Goal: Transaction & Acquisition: Purchase product/service

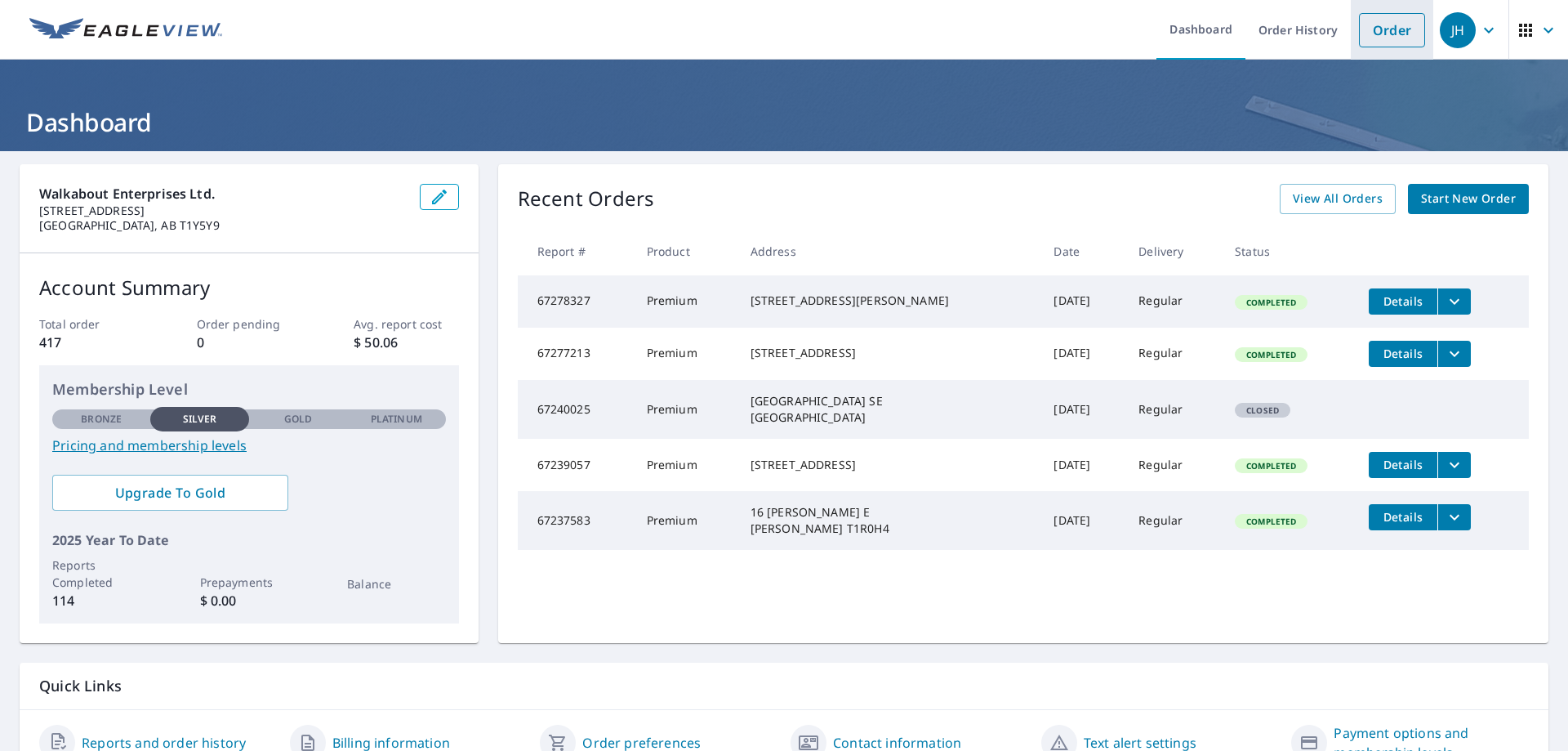
click at [1391, 28] on link "Order" at bounding box center [1392, 30] width 66 height 34
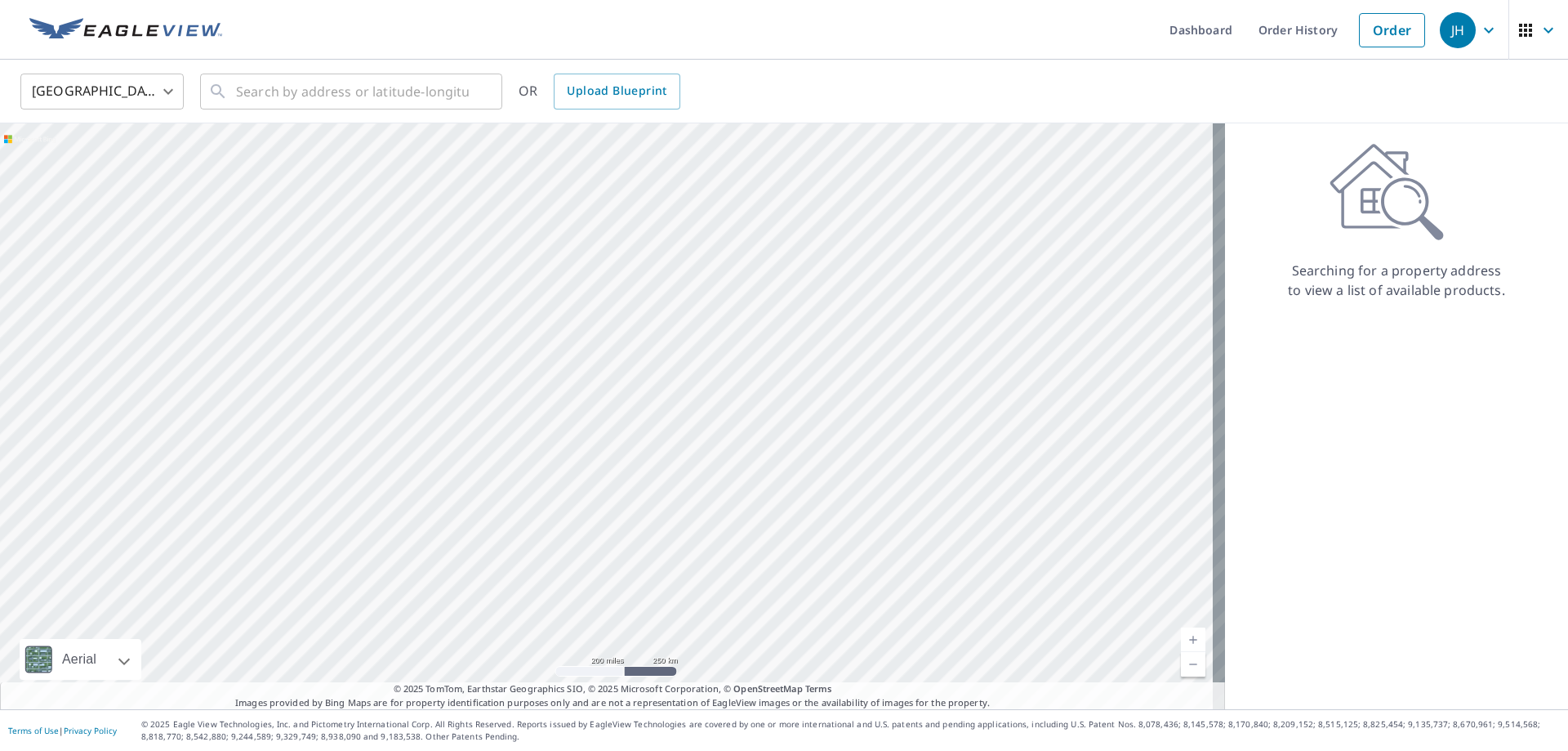
click at [111, 101] on body "JH JH Dashboard Order History Order JH United States US ​ ​ OR Upload Blueprint…" at bounding box center [784, 375] width 1568 height 751
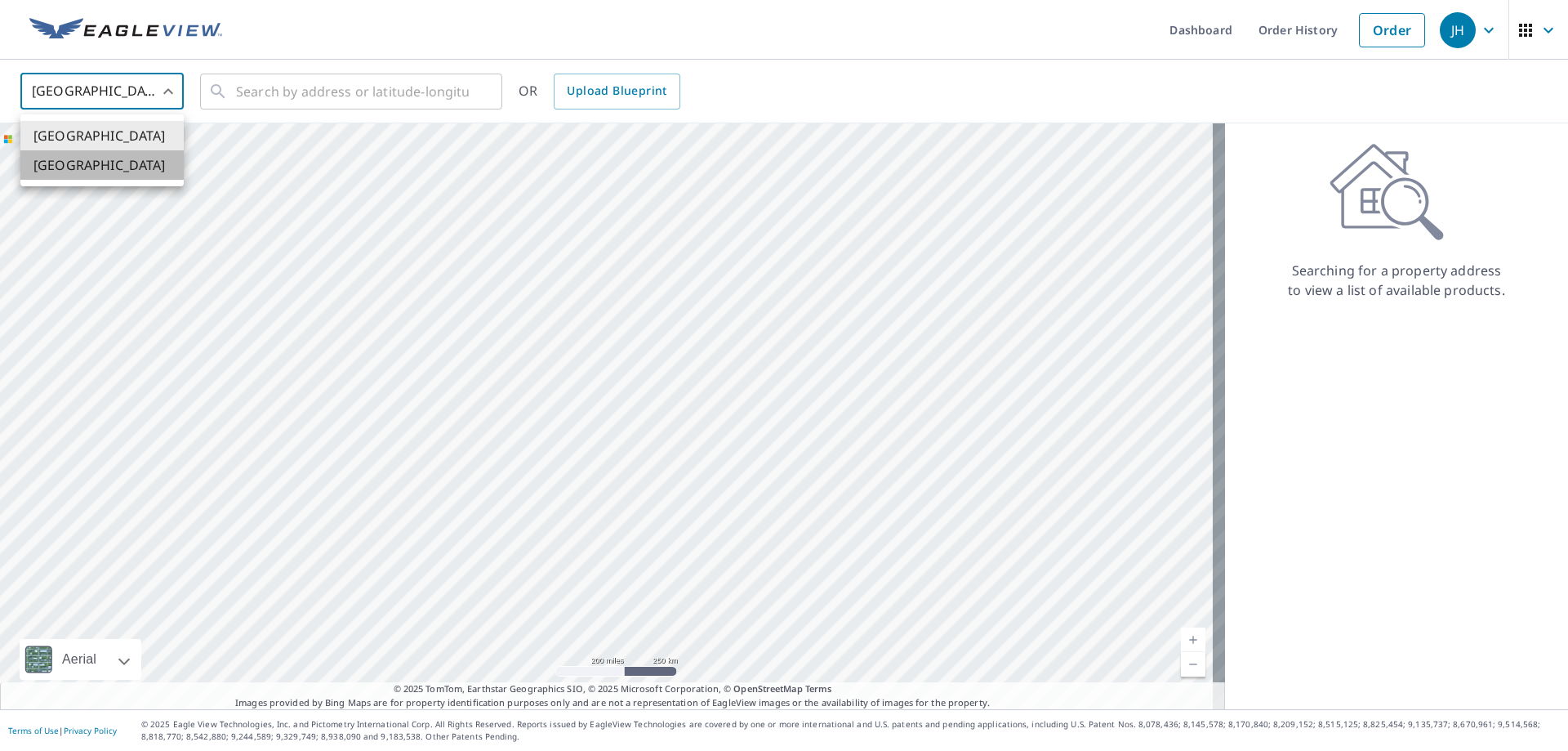
click at [76, 165] on li "[GEOGRAPHIC_DATA]" at bounding box center [103, 164] width 163 height 29
type input "CA"
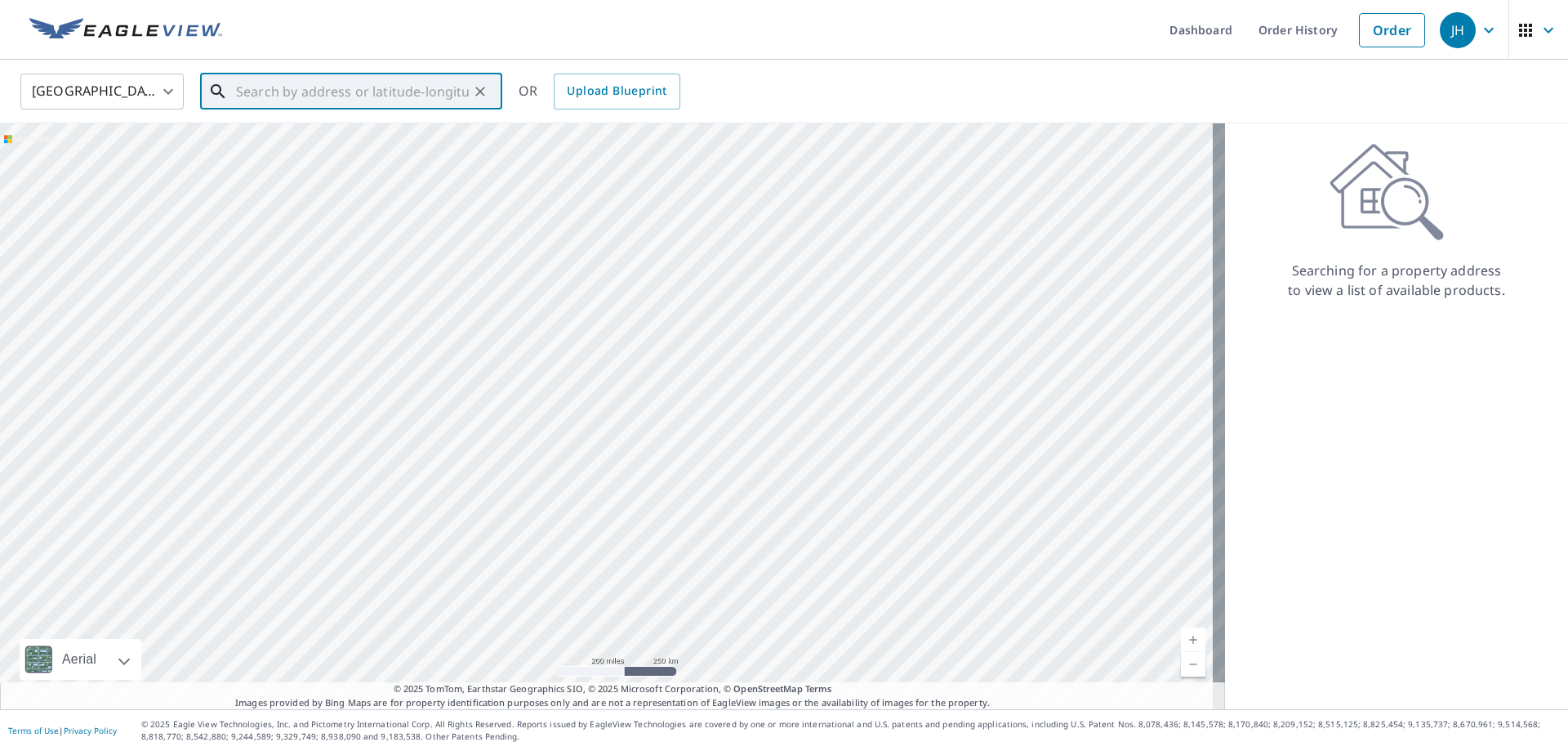
click at [308, 85] on input "text" at bounding box center [352, 91] width 233 height 46
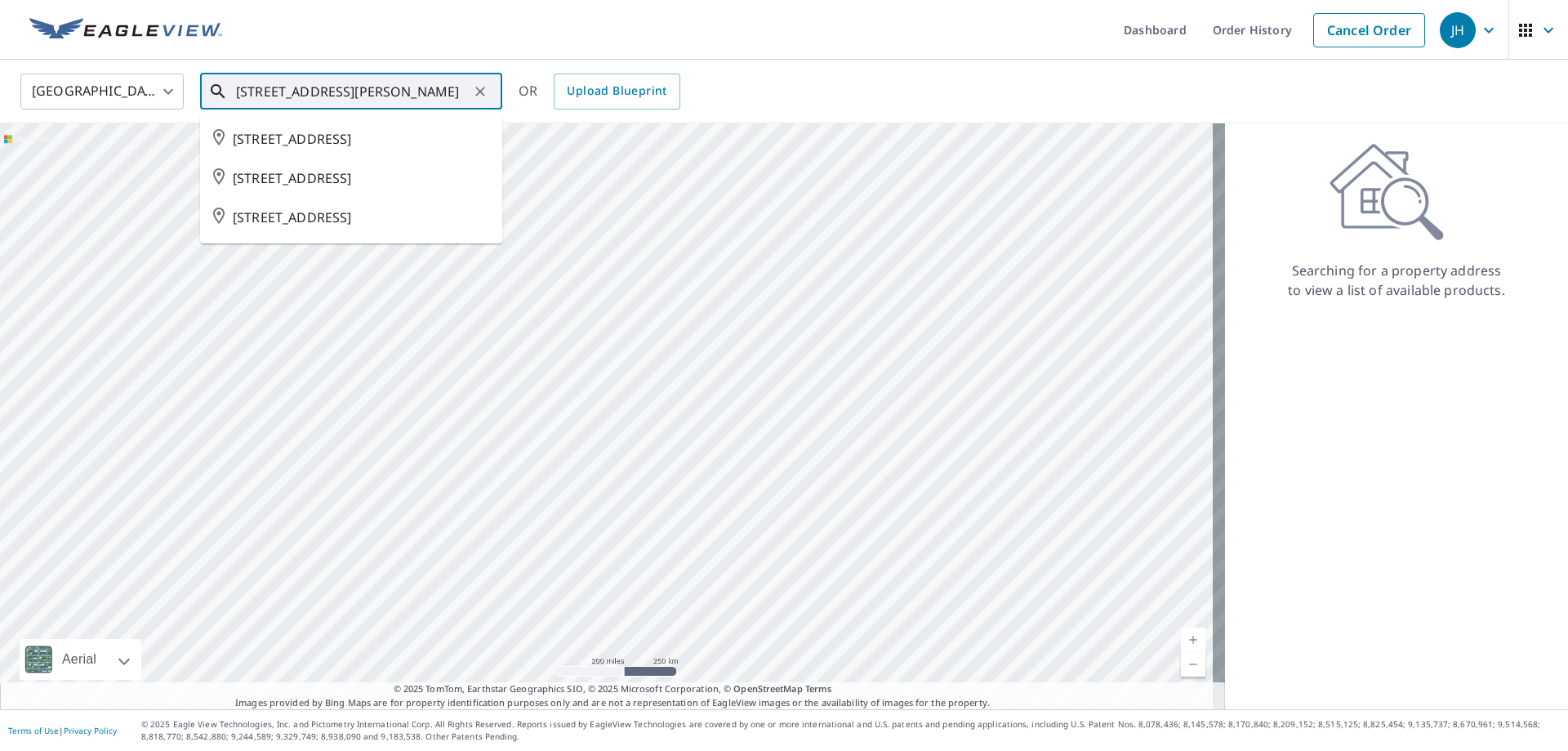
type input "[STREET_ADDRESS][PERSON_NAME]"
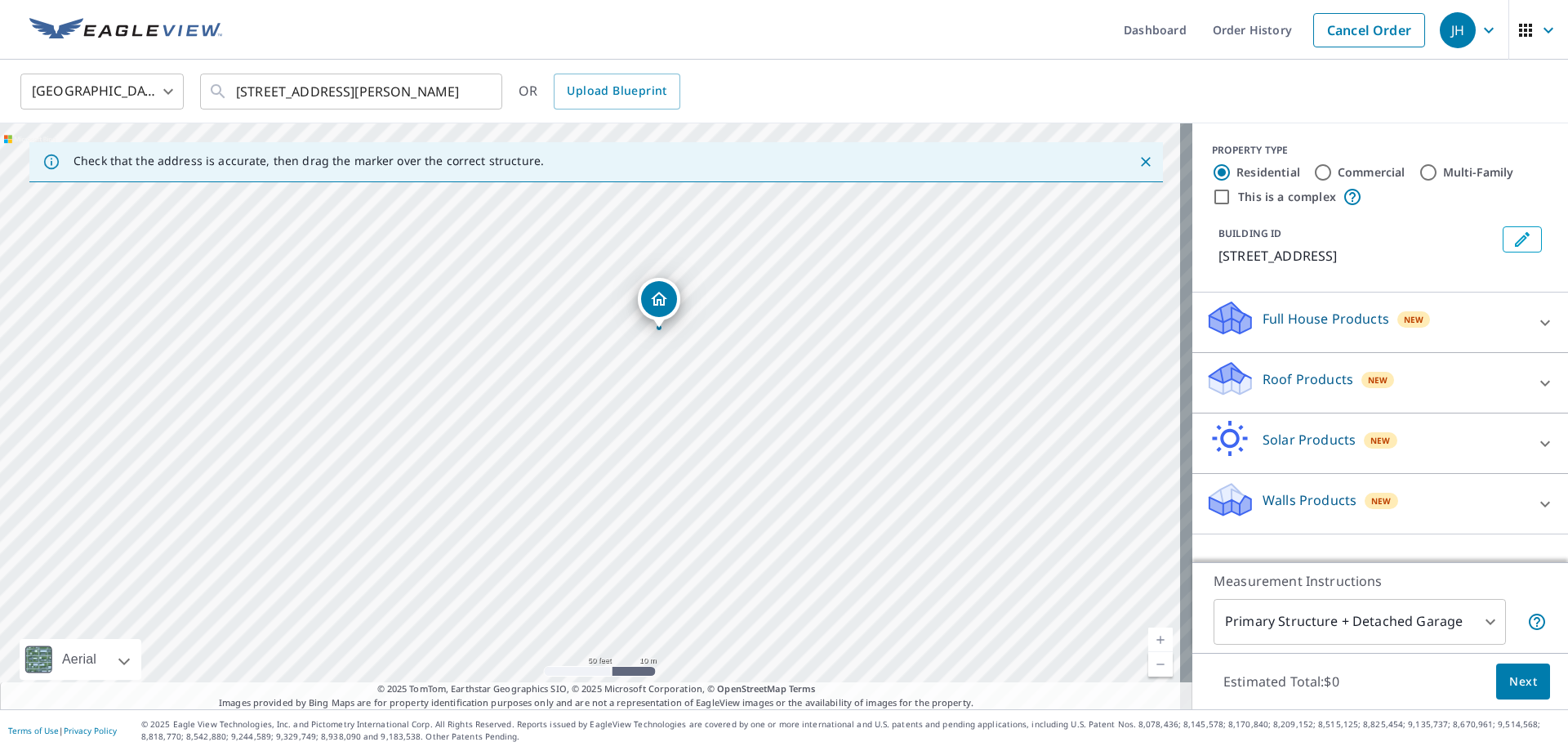
drag, startPoint x: 698, startPoint y: 355, endPoint x: 692, endPoint y: 419, distance: 64.3
click at [692, 419] on div "[STREET_ADDRESS]" at bounding box center [596, 416] width 1192 height 586
click at [1287, 389] on p "Roof Products" at bounding box center [1308, 379] width 91 height 20
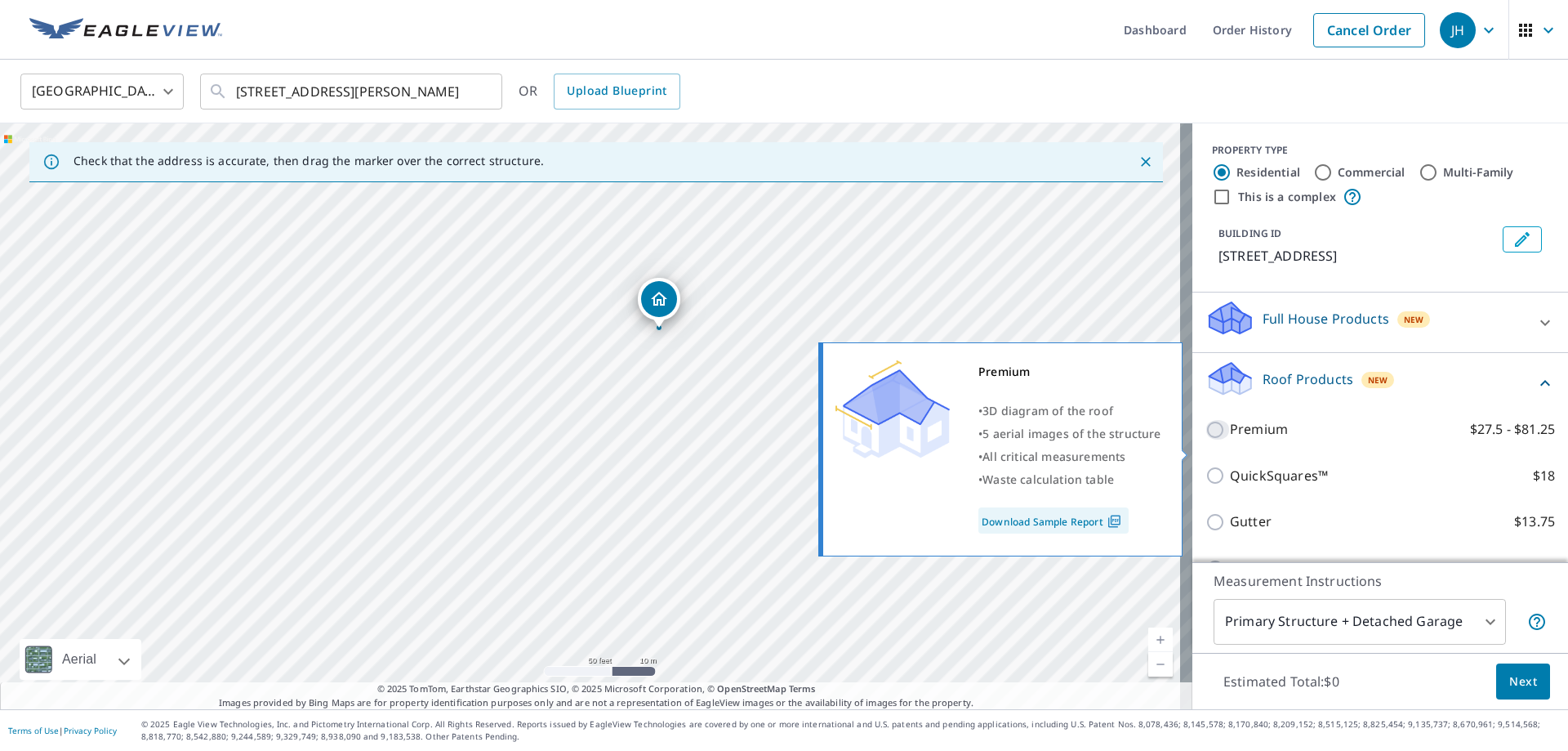
click at [1205, 440] on input "Premium $27.5 - $81.25" at bounding box center [1218, 429] width 25 height 20
checkbox input "true"
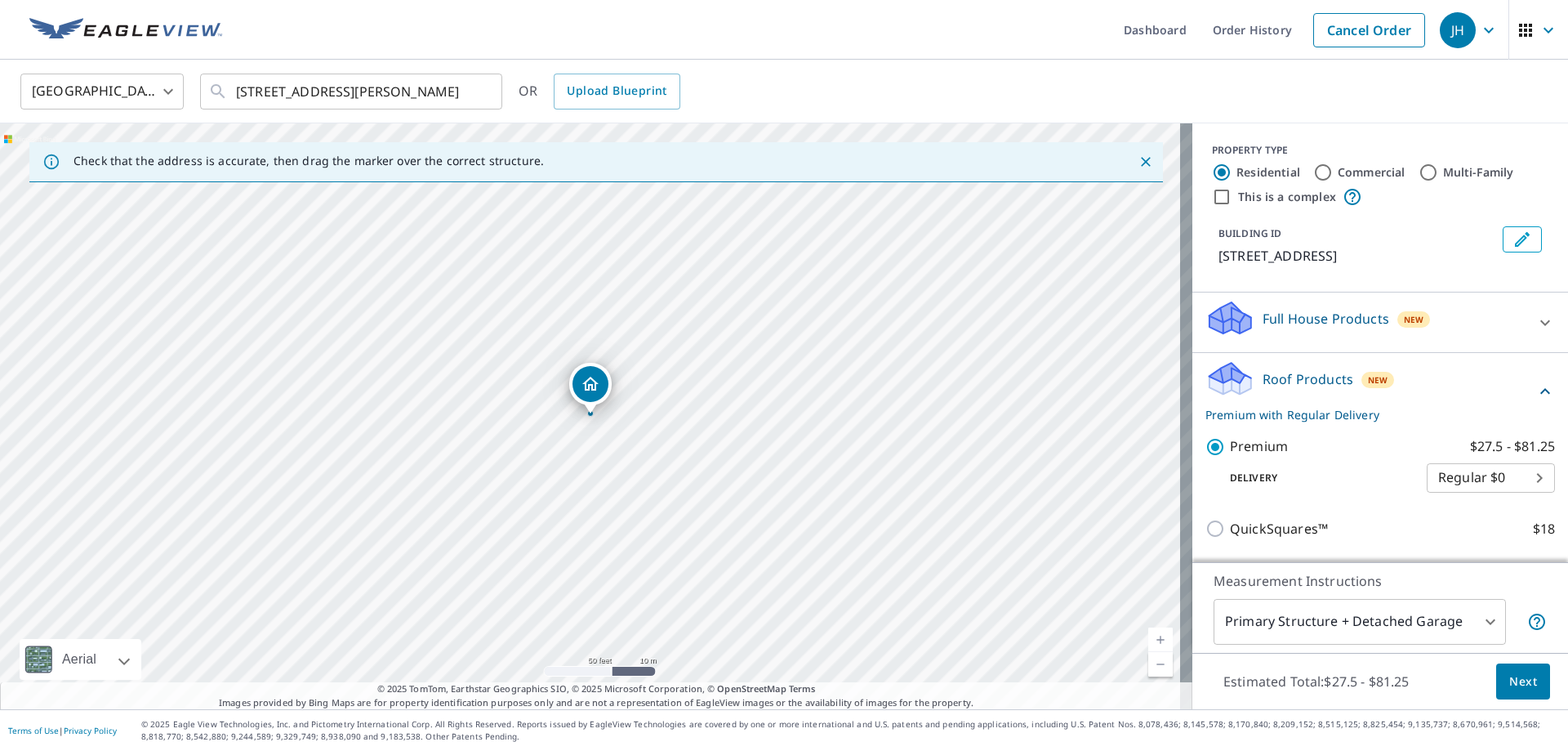
scroll to position [163, 0]
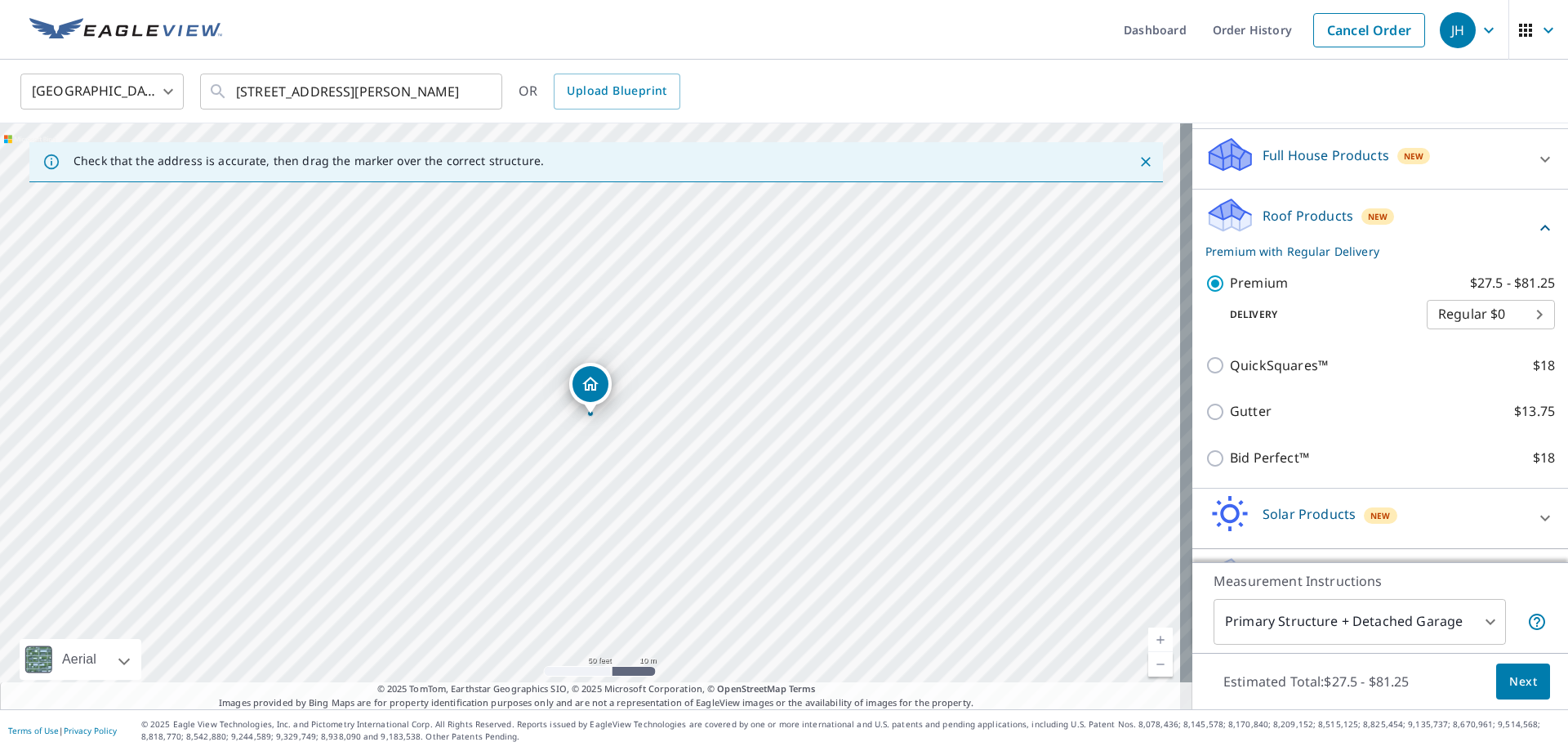
click at [1513, 677] on span "Next" at bounding box center [1522, 682] width 28 height 21
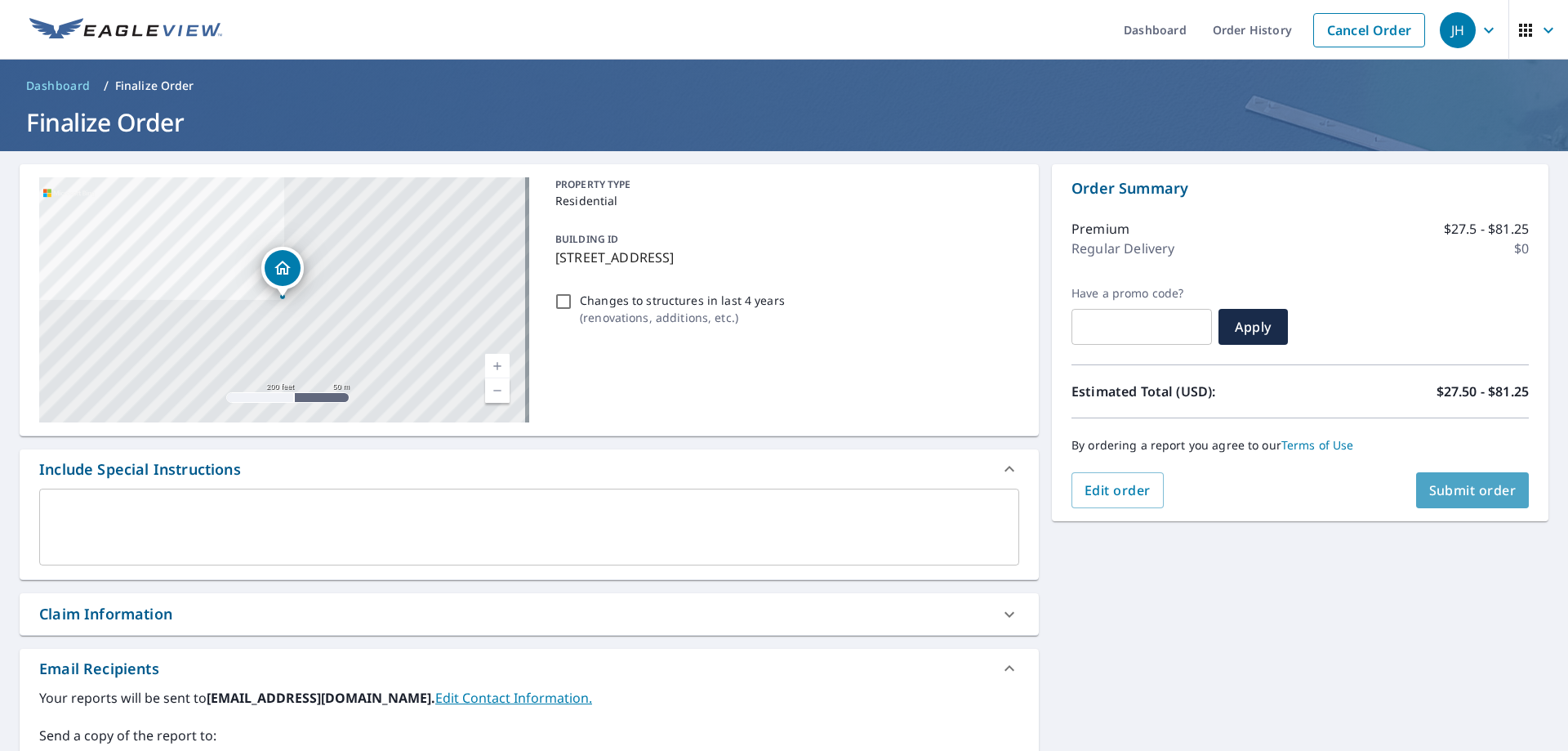
click at [1451, 498] on span "Submit order" at bounding box center [1473, 490] width 87 height 18
checkbox input "true"
